Goal: Task Accomplishment & Management: Complete application form

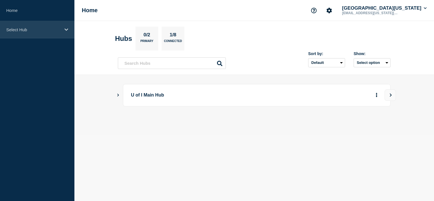
click at [64, 29] on div "Select Hub" at bounding box center [37, 29] width 74 height 17
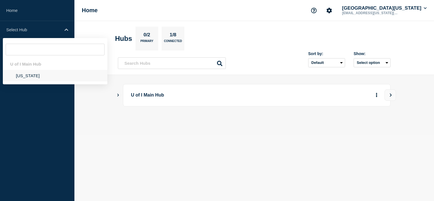
click at [21, 74] on li "[US_STATE]" at bounding box center [55, 76] width 105 height 12
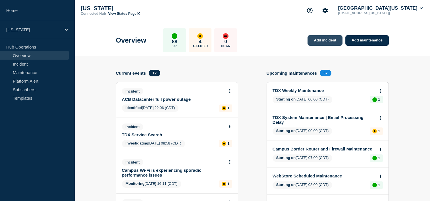
click at [320, 40] on link "Add incident" at bounding box center [325, 40] width 35 height 11
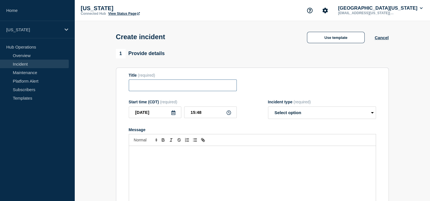
click at [159, 83] on input "Title" at bounding box center [183, 86] width 108 height 12
type input "Teams Phone Call Routing Issues"
click at [149, 159] on div "Message" at bounding box center [252, 180] width 247 height 68
click at [280, 117] on select "Select option Investigating Identified Monitoring" at bounding box center [322, 113] width 108 height 13
select select "identified"
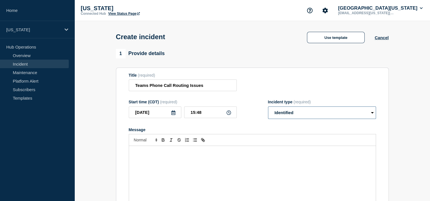
click at [268, 108] on select "Select option Investigating Identified Monitoring" at bounding box center [322, 113] width 108 height 13
click at [307, 112] on select "Select option Investigating Identified Monitoring" at bounding box center [322, 113] width 108 height 13
click at [307, 113] on select "Select option Investigating Identified Monitoring" at bounding box center [322, 113] width 108 height 13
click at [169, 162] on div "Message" at bounding box center [252, 180] width 247 height 68
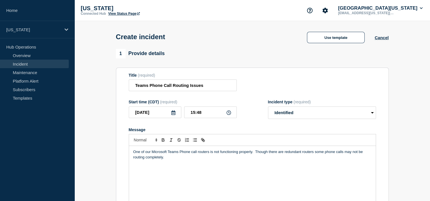
click at [314, 155] on p "One of our Microsoft Teams Phone call routers is not functioning properly. Thou…" at bounding box center [252, 155] width 238 height 11
click at [224, 160] on p "One of our Microsoft Teams Phone call routers is not functioning properly. Thou…" at bounding box center [252, 155] width 238 height 11
click at [256, 162] on div "One of our Microsoft Teams Phone call routers is not functioning properly. Thou…" at bounding box center [252, 180] width 247 height 68
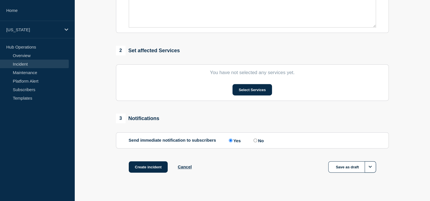
scroll to position [198, 0]
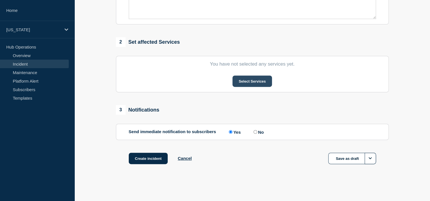
click at [252, 83] on button "Select Services" at bounding box center [253, 81] width 40 height 11
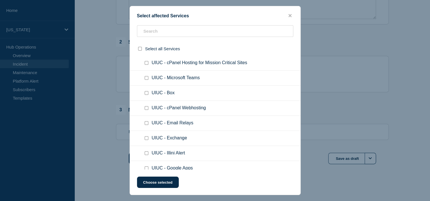
scroll to position [142, 0]
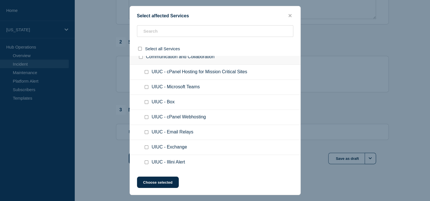
click at [147, 88] on input "UIUC - Microsoft Teams checkbox" at bounding box center [147, 87] width 4 height 4
checkbox input "true"
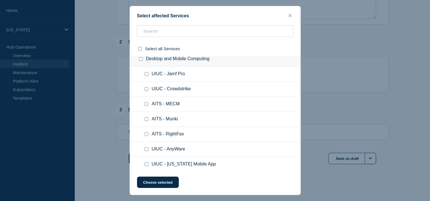
scroll to position [455, 0]
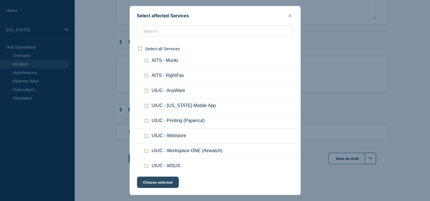
click at [165, 183] on button "Choose selected" at bounding box center [158, 182] width 42 height 11
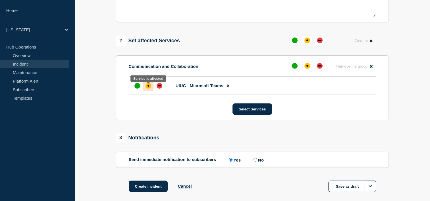
click at [150, 89] on div "affected" at bounding box center [149, 86] width 6 height 6
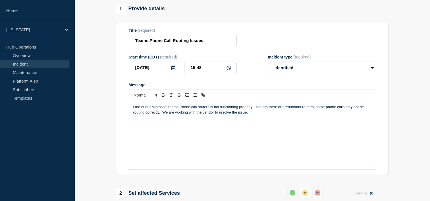
scroll to position [58, 0]
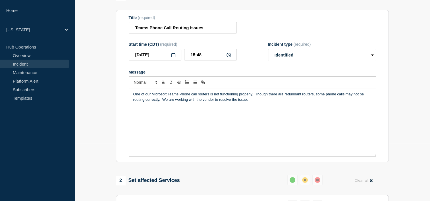
click at [325, 96] on p "One of our Microsoft Teams Phone call routers is not functioning properly. Thou…" at bounding box center [252, 97] width 238 height 11
click at [171, 101] on p "One of our Microsoft Teams Phone call routers is not functioning properly. Thou…" at bounding box center [252, 97] width 238 height 11
click at [313, 96] on p "One of our Microsoft Teams Phone call routers is not functioning properly. Thou…" at bounding box center [252, 97] width 238 height 11
click at [316, 96] on p "One of our Microsoft Teams Phone call routers is not functioning properly. Thou…" at bounding box center [252, 97] width 238 height 11
click at [364, 97] on p "One of our Microsoft Teams Phone call routers is not functioning properly. Some…" at bounding box center [252, 97] width 238 height 11
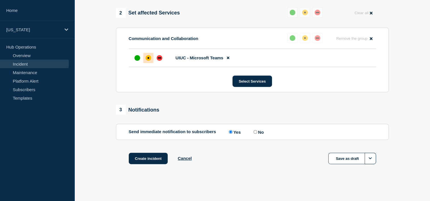
scroll to position [228, 0]
click at [157, 158] on button "Create incident" at bounding box center [148, 158] width 39 height 11
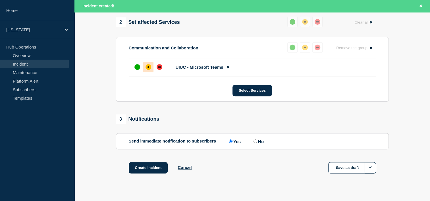
scroll to position [240, 0]
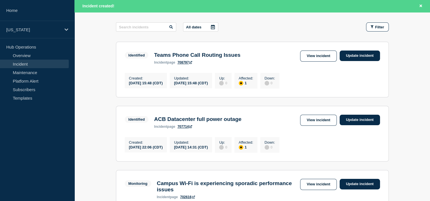
scroll to position [57, 0]
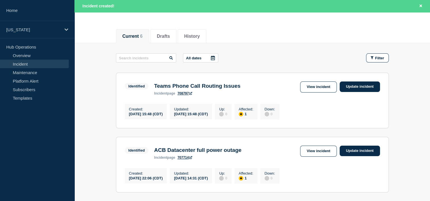
click at [200, 87] on h3 "Teams Phone Call Routing Issues" at bounding box center [197, 86] width 86 height 6
click at [319, 89] on link "View incident" at bounding box center [318, 87] width 37 height 11
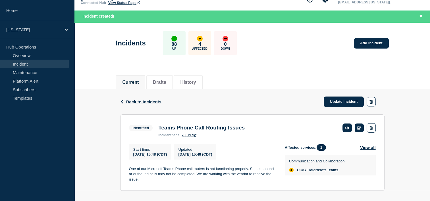
scroll to position [20, 0]
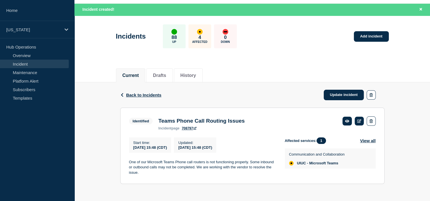
click at [27, 64] on link "Incident" at bounding box center [34, 64] width 69 height 9
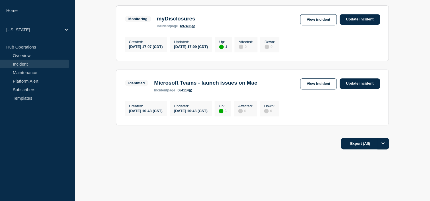
scroll to position [387, 0]
click at [361, 80] on link "Update incident" at bounding box center [360, 83] width 40 height 11
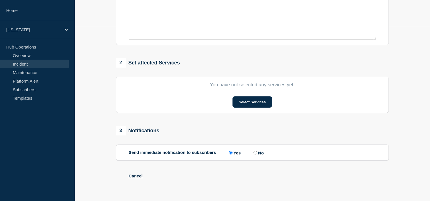
type input "Microsoft Teams - launch issues on Mac"
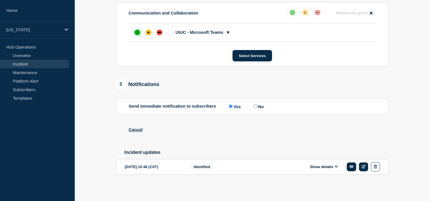
scroll to position [271, 0]
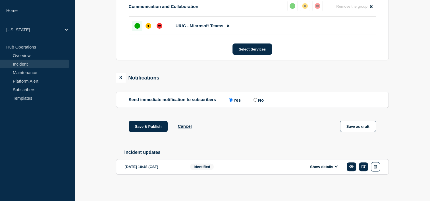
click at [256, 100] on input "No" at bounding box center [256, 100] width 4 height 4
radio input "true"
radio input "false"
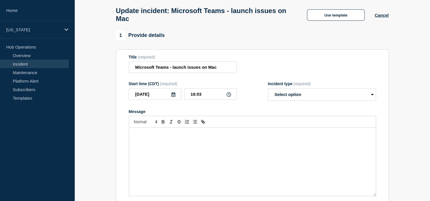
scroll to position [57, 0]
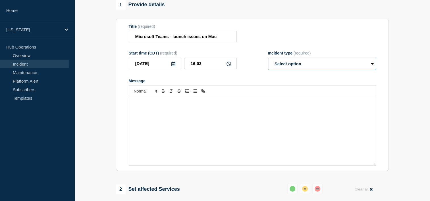
click at [303, 68] on select "Select option Investigating Identified Monitoring Resolved" at bounding box center [322, 64] width 108 height 13
select select "resolved"
click at [268, 61] on select "Select option Investigating Identified Monitoring Resolved" at bounding box center [322, 64] width 108 height 13
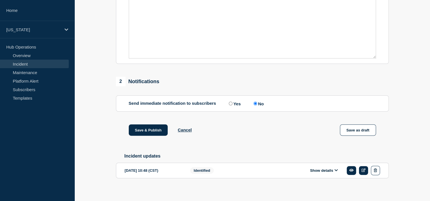
scroll to position [172, 0]
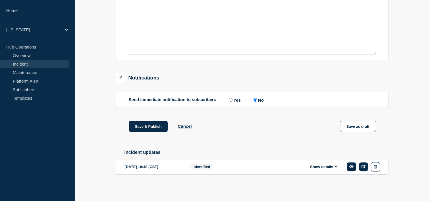
click at [326, 166] on button "Show details" at bounding box center [323, 167] width 31 height 5
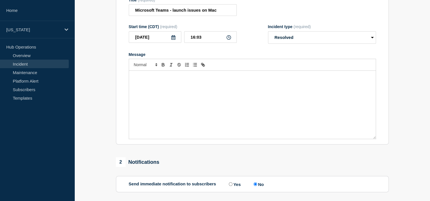
scroll to position [90, 0]
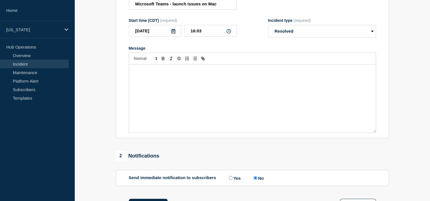
click at [164, 85] on div "Message" at bounding box center [252, 99] width 247 height 68
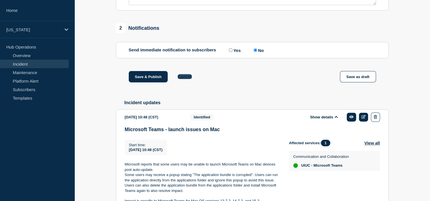
scroll to position [203, 0]
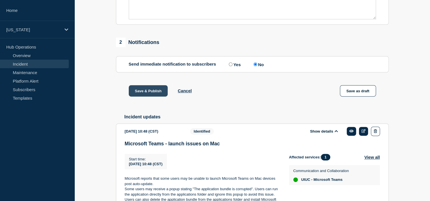
click at [151, 97] on button "Save & Publish" at bounding box center [148, 90] width 39 height 11
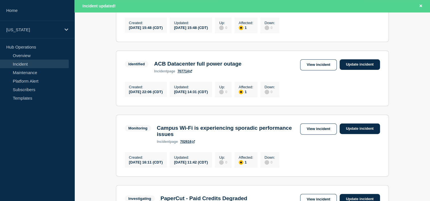
scroll to position [171, 0]
